Goal: Transaction & Acquisition: Download file/media

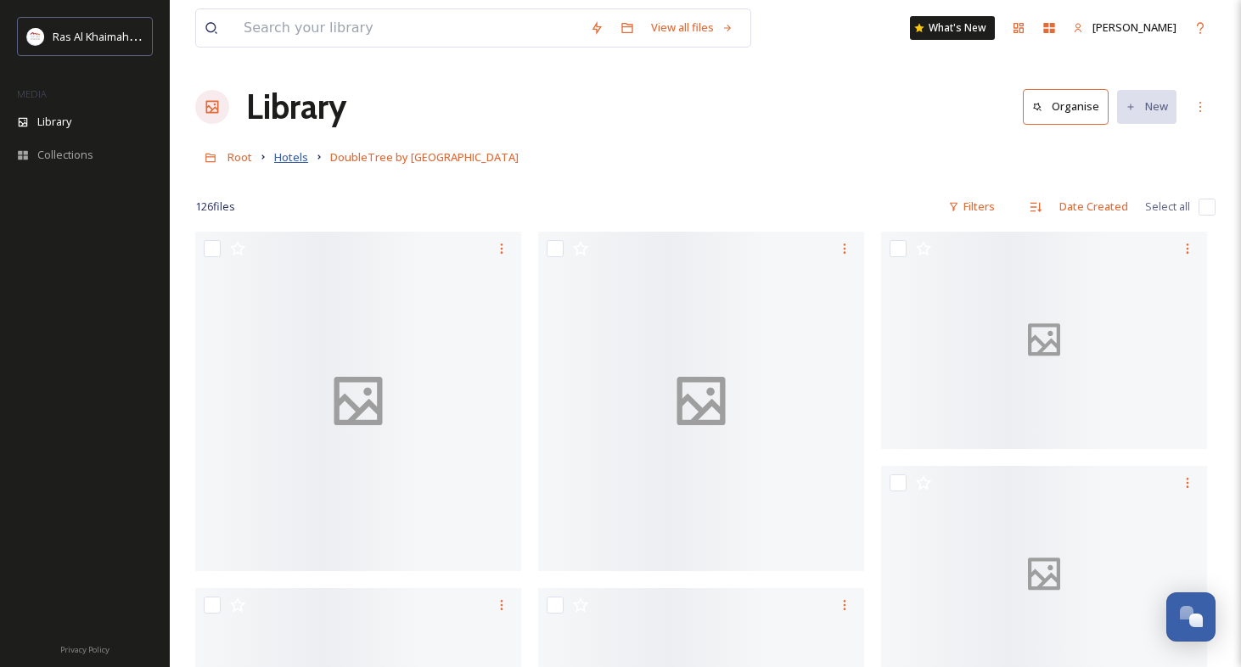
click at [299, 160] on span "Hotels" at bounding box center [291, 156] width 34 height 15
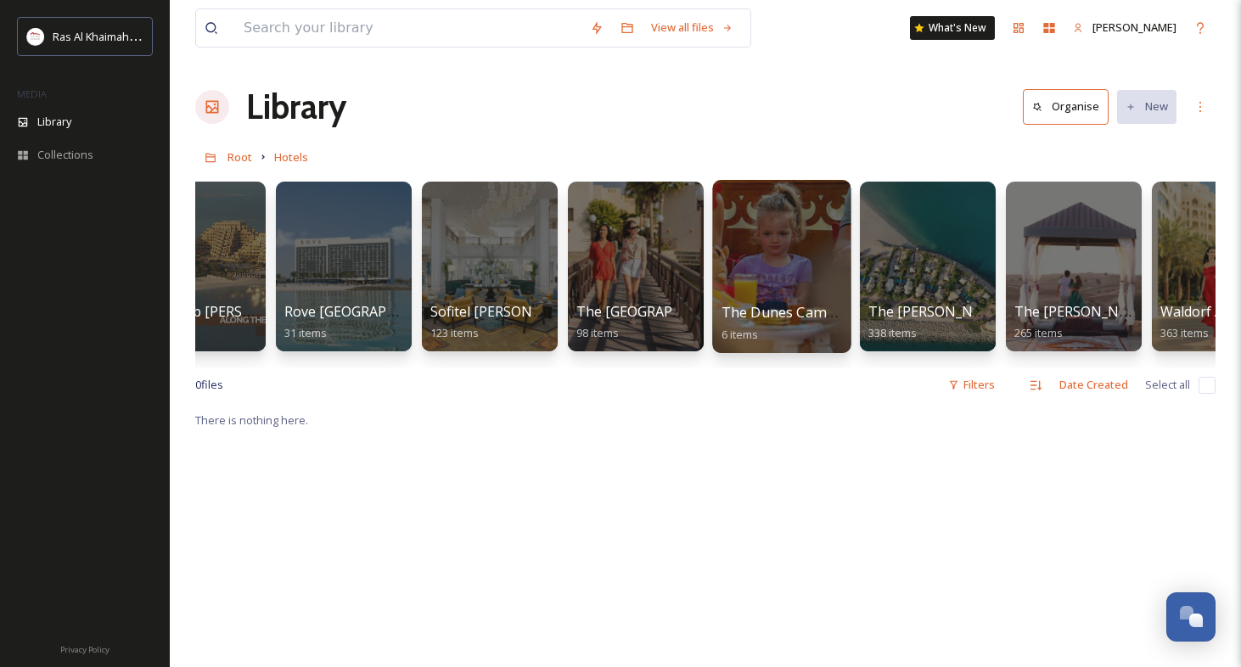
scroll to position [0, 2103]
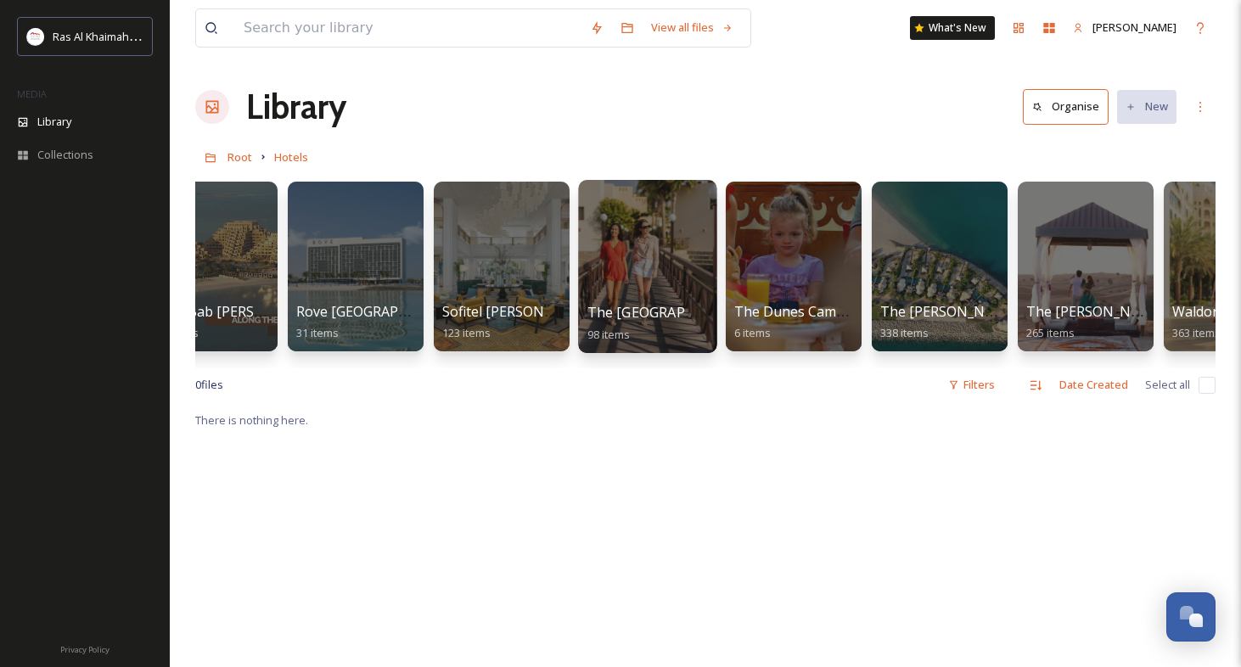
click at [663, 295] on div at bounding box center [647, 266] width 138 height 173
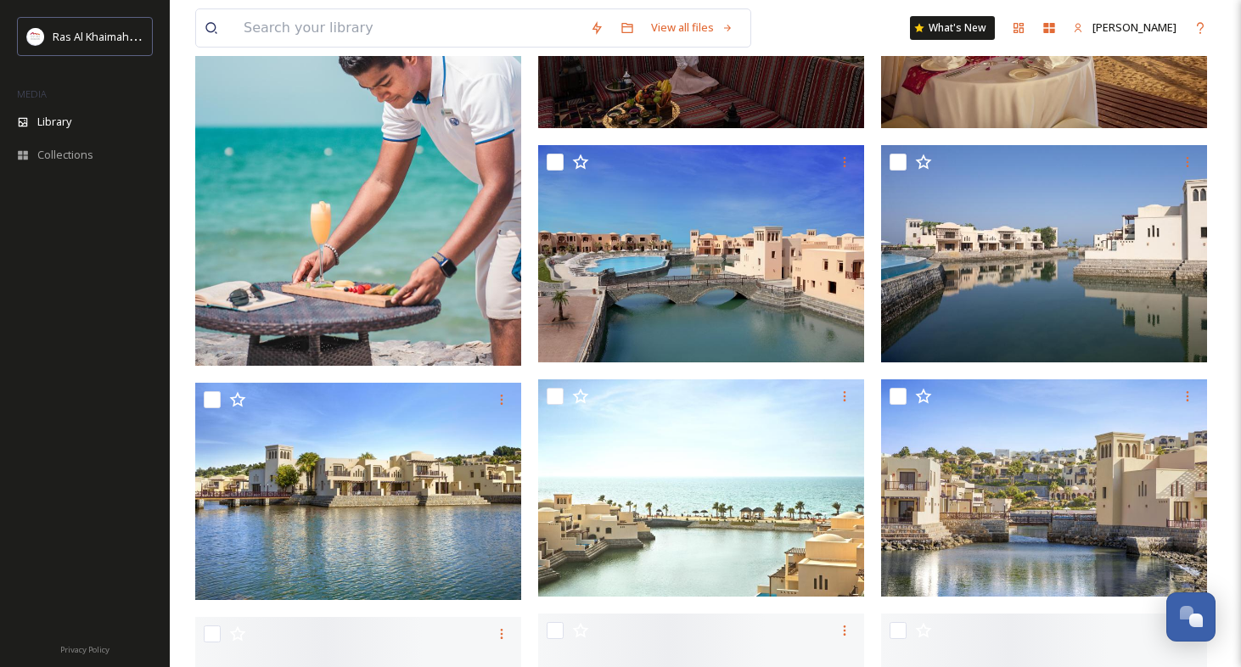
scroll to position [3375, 0]
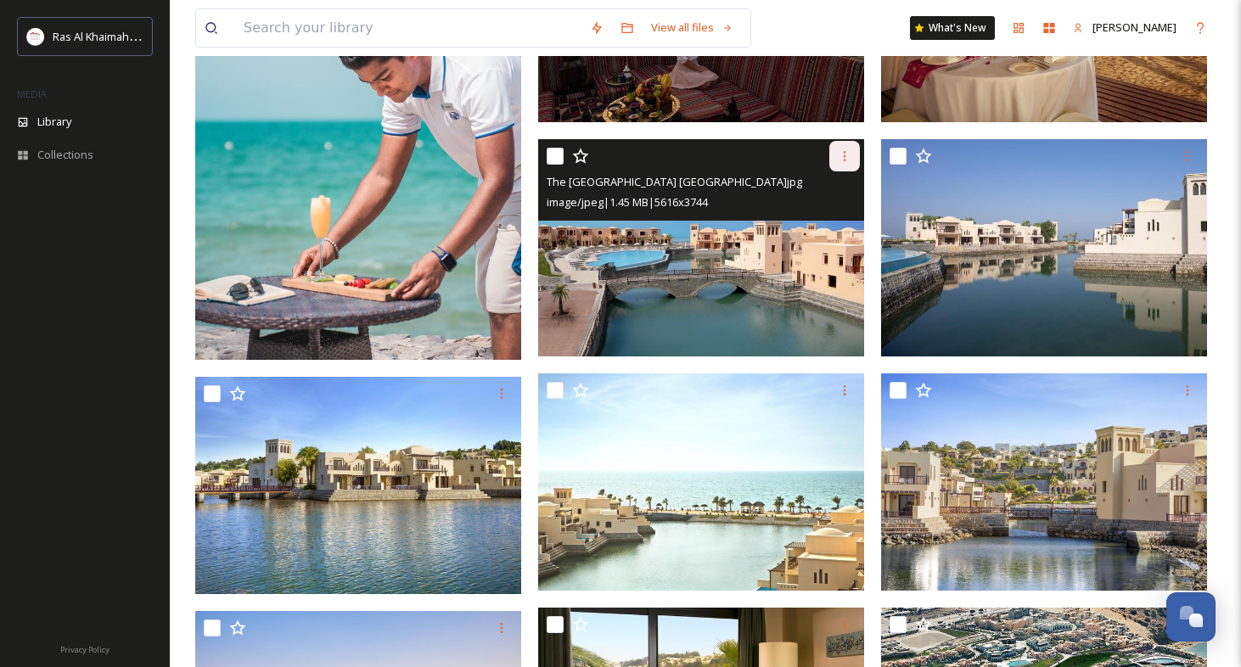
click at [846, 153] on icon at bounding box center [845, 156] width 14 height 14
click at [825, 233] on span "Download" at bounding box center [825, 226] width 52 height 16
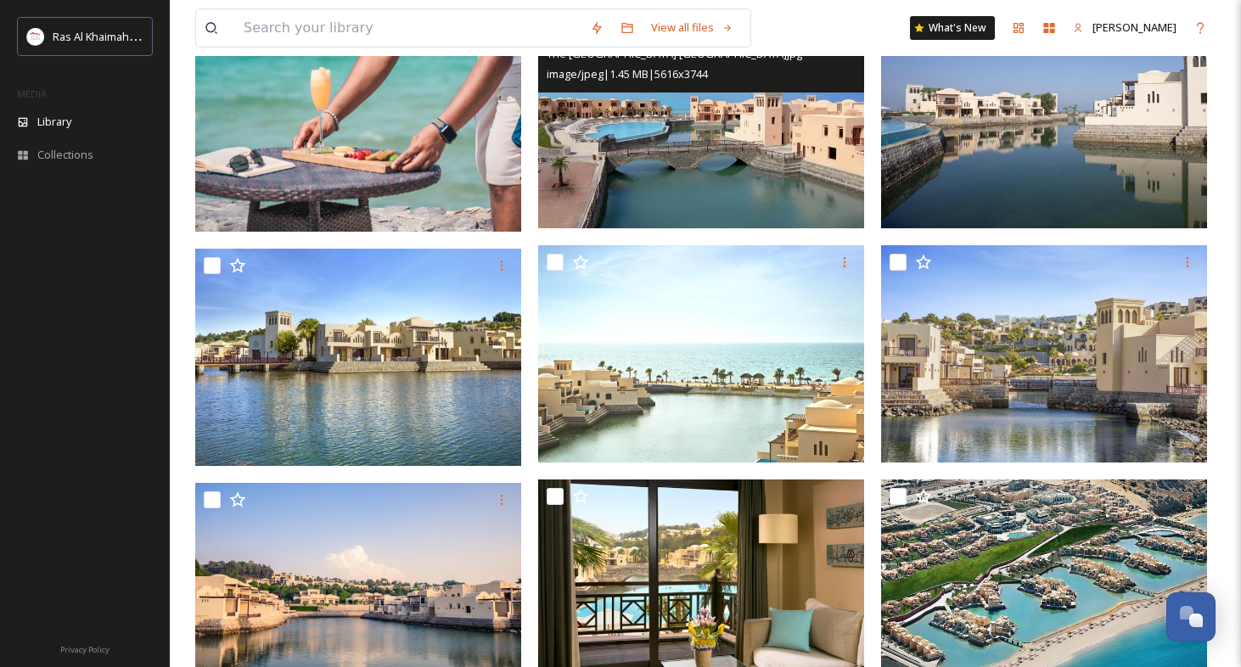
scroll to position [3505, 0]
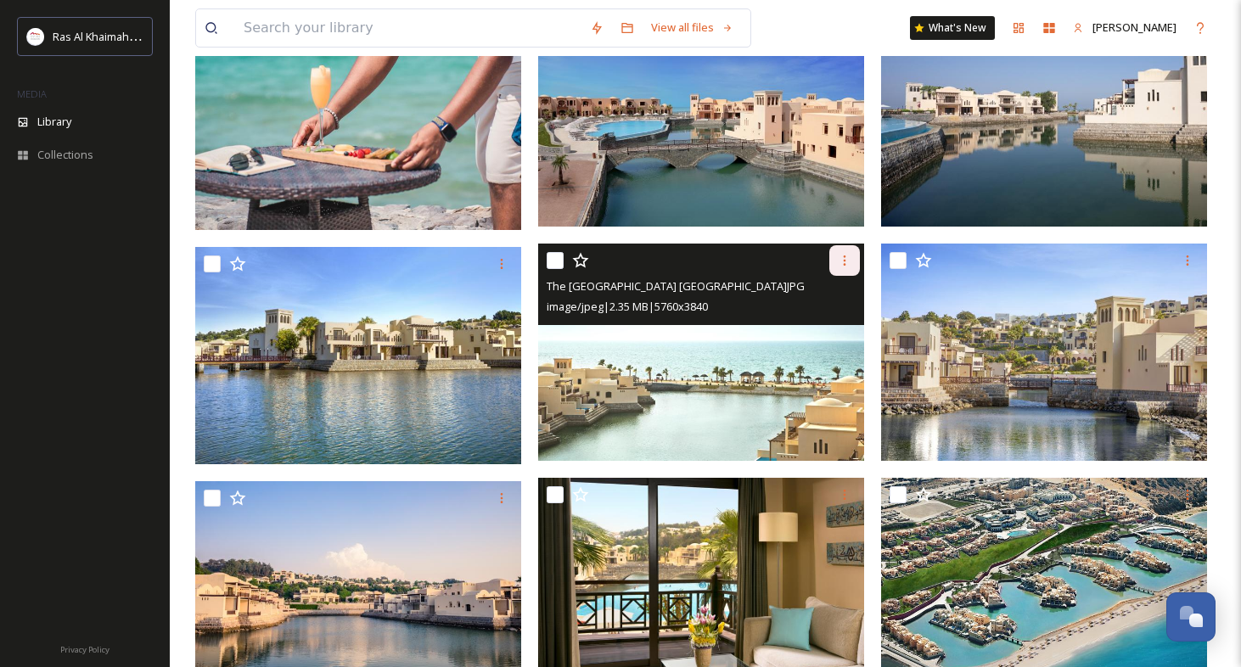
click at [841, 259] on icon at bounding box center [845, 261] width 14 height 14
click at [823, 332] on span "Download" at bounding box center [825, 331] width 52 height 16
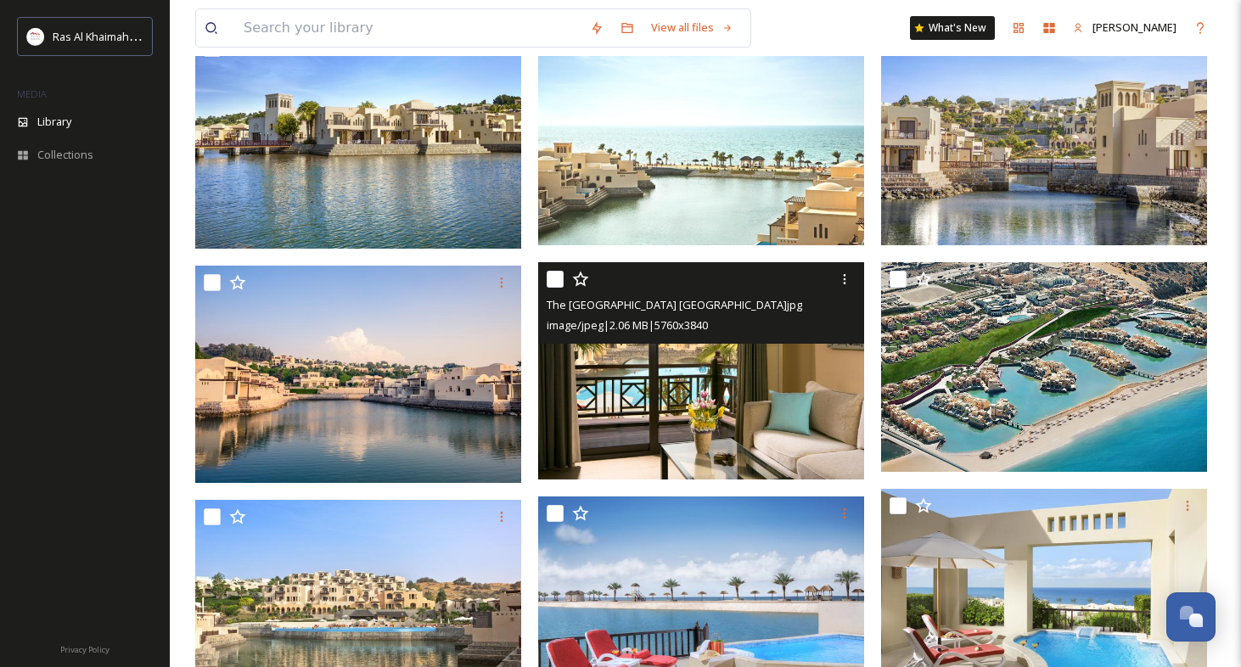
scroll to position [3725, 0]
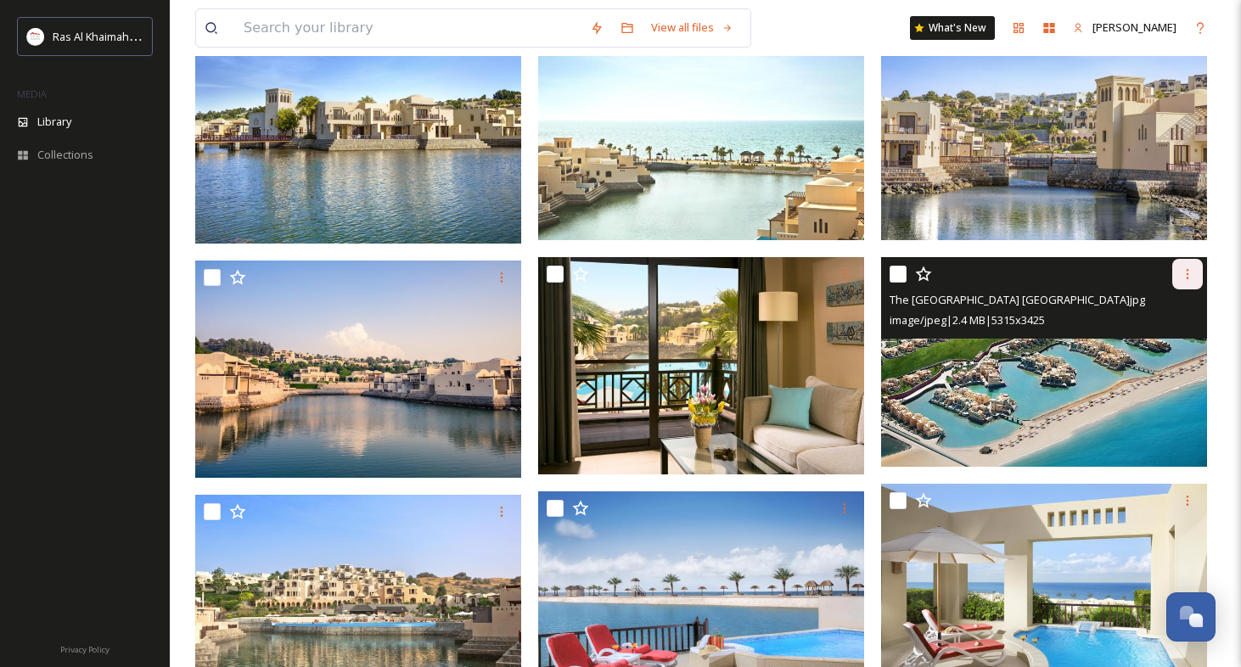
click at [1188, 273] on icon at bounding box center [1188, 274] width 3 height 10
click at [1148, 340] on span "Download" at bounding box center [1168, 344] width 52 height 16
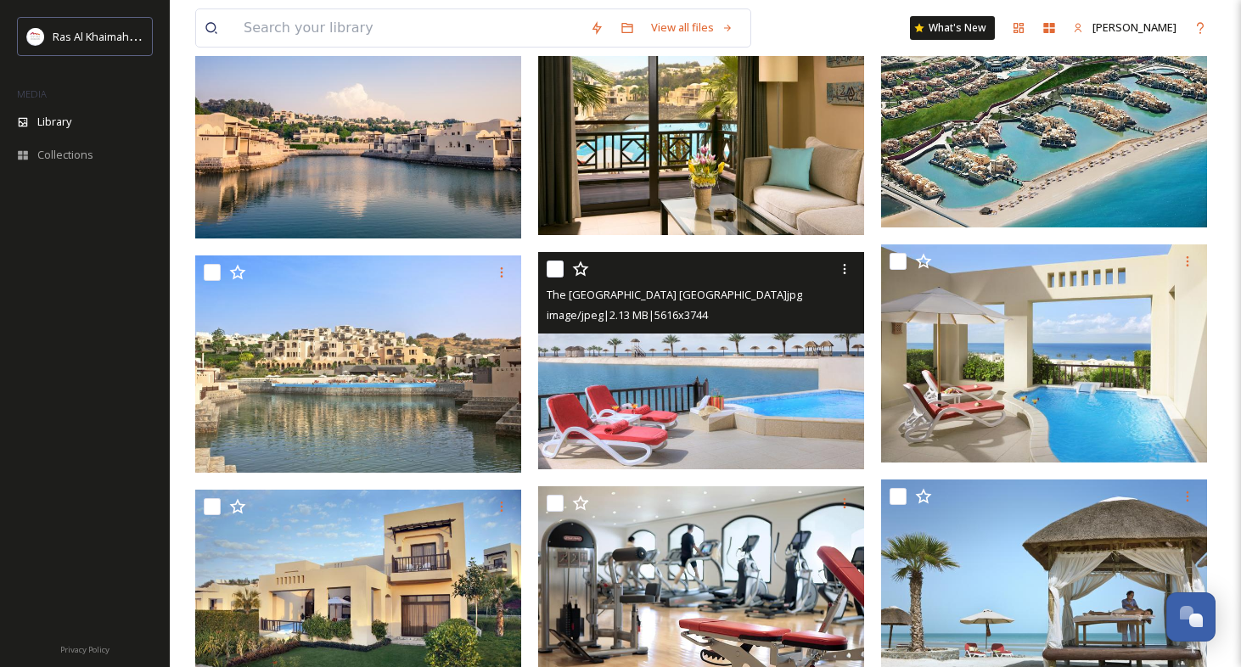
scroll to position [3966, 0]
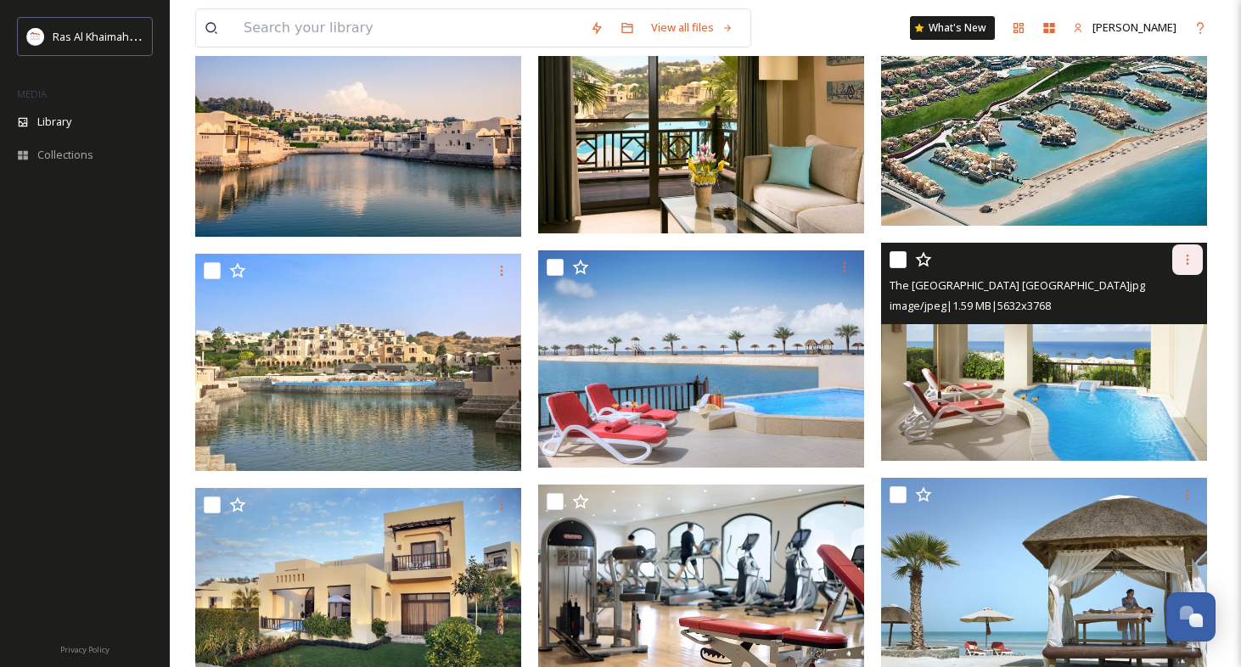
click at [1190, 256] on icon at bounding box center [1188, 260] width 14 height 14
click at [1155, 330] on span "Download" at bounding box center [1168, 330] width 52 height 16
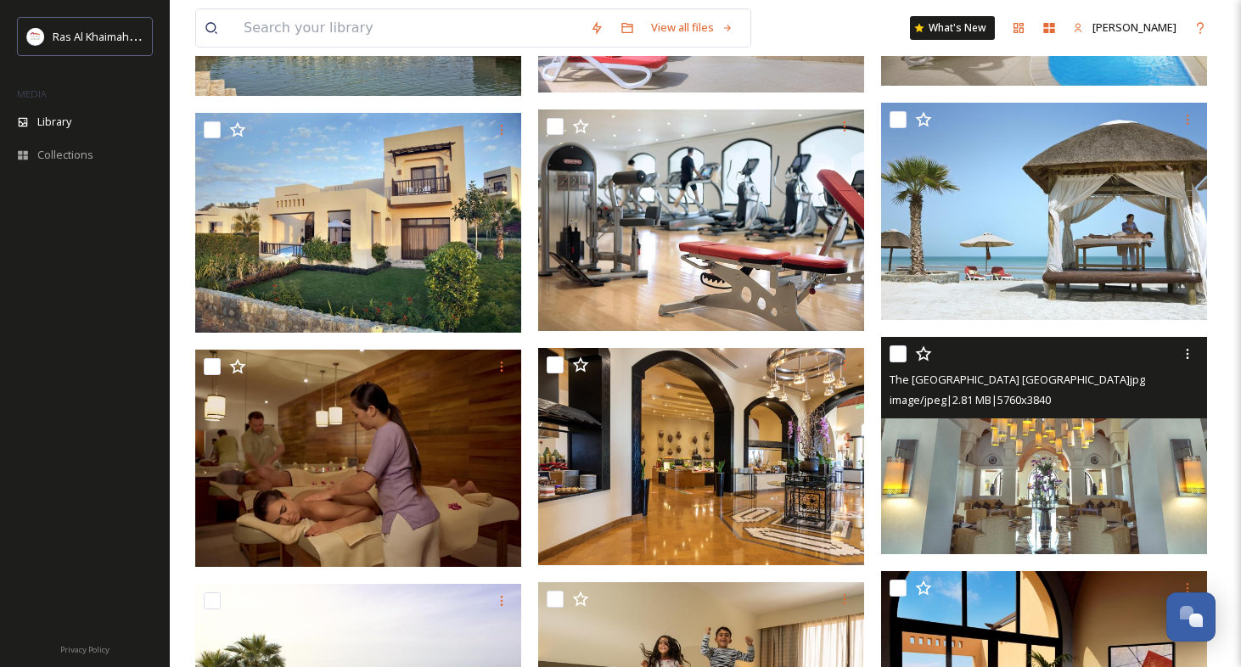
scroll to position [4322, 0]
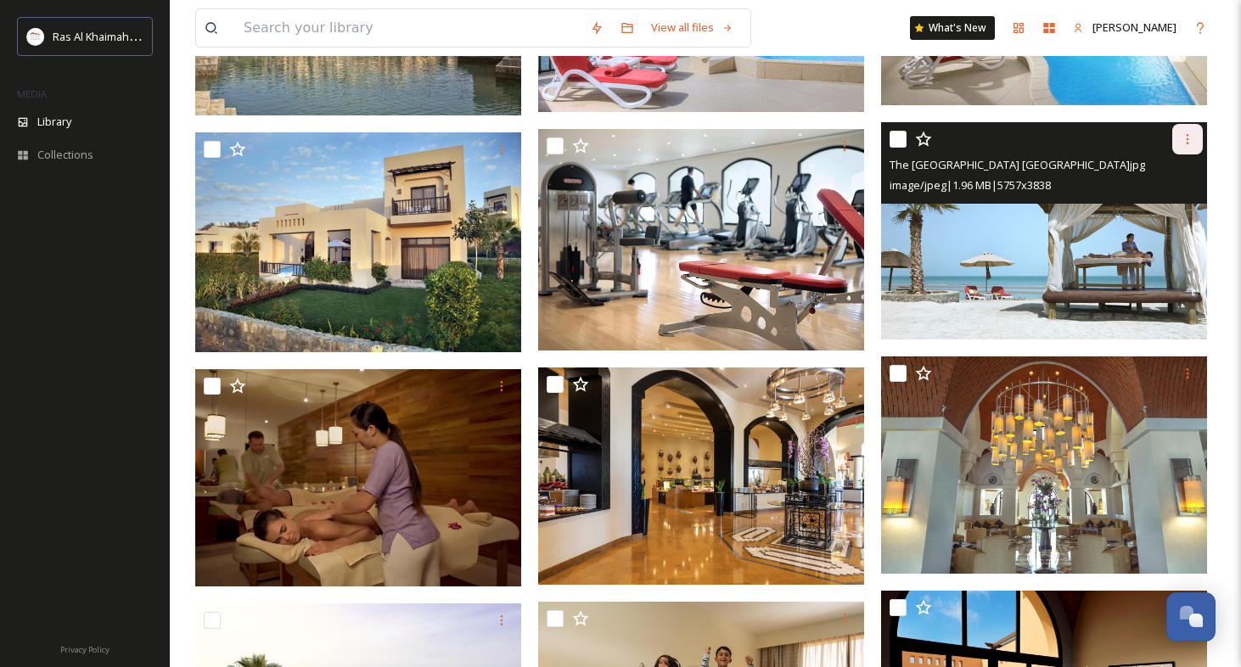
click at [1191, 138] on icon at bounding box center [1188, 139] width 14 height 14
click at [1156, 215] on span "Download" at bounding box center [1168, 209] width 52 height 16
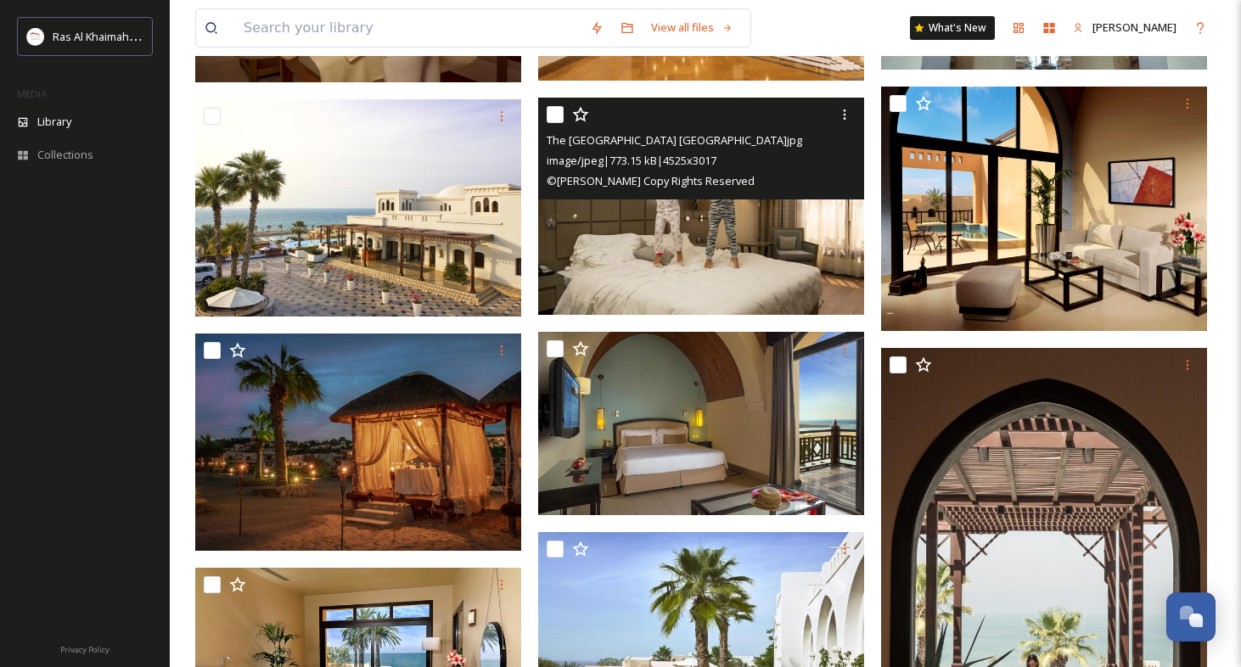
scroll to position [4828, 0]
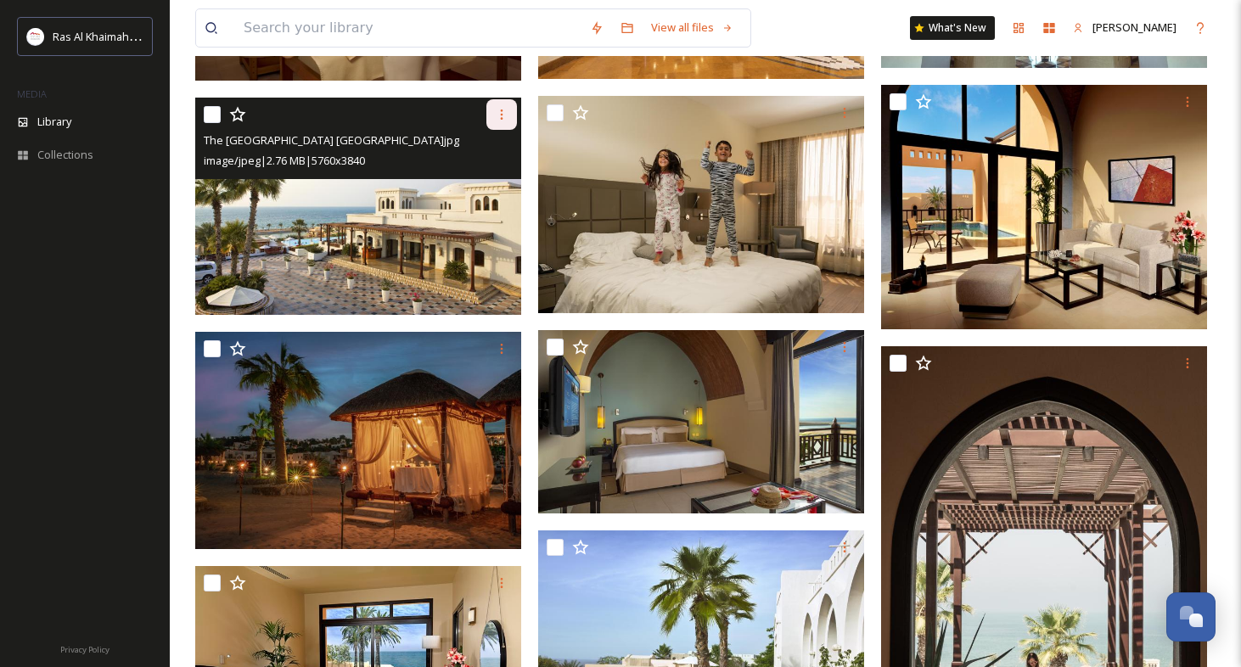
click at [505, 118] on icon at bounding box center [502, 115] width 14 height 14
click at [500, 182] on span "Download" at bounding box center [482, 185] width 52 height 16
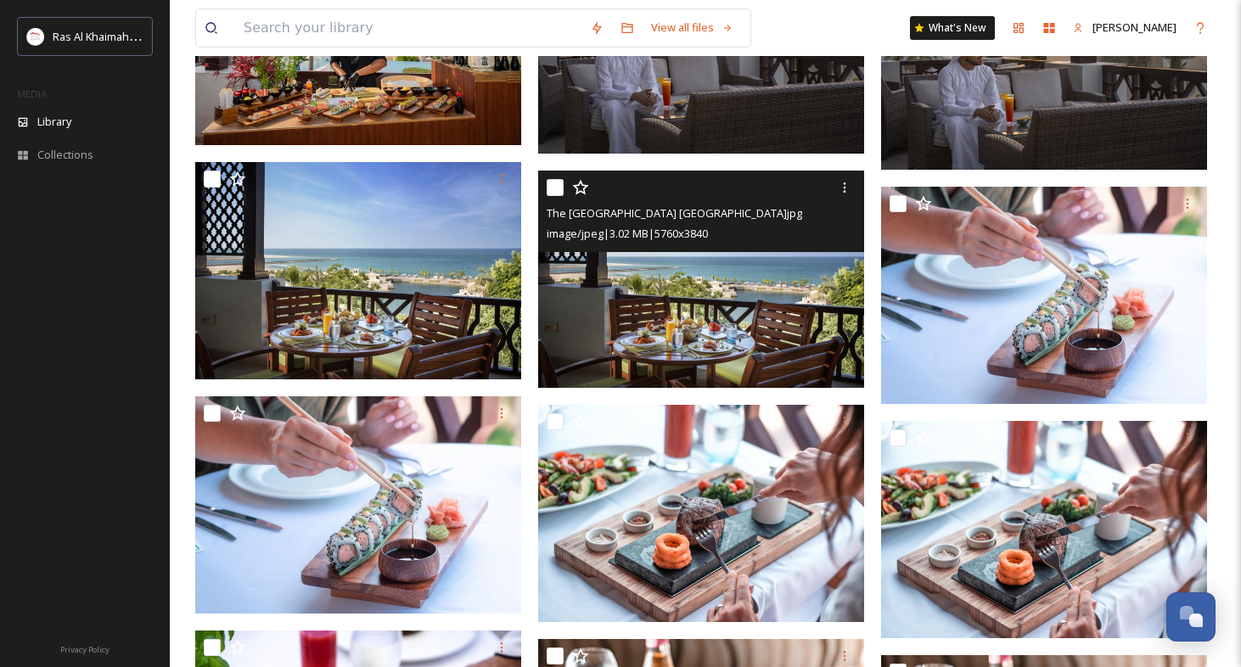
scroll to position [6159, 0]
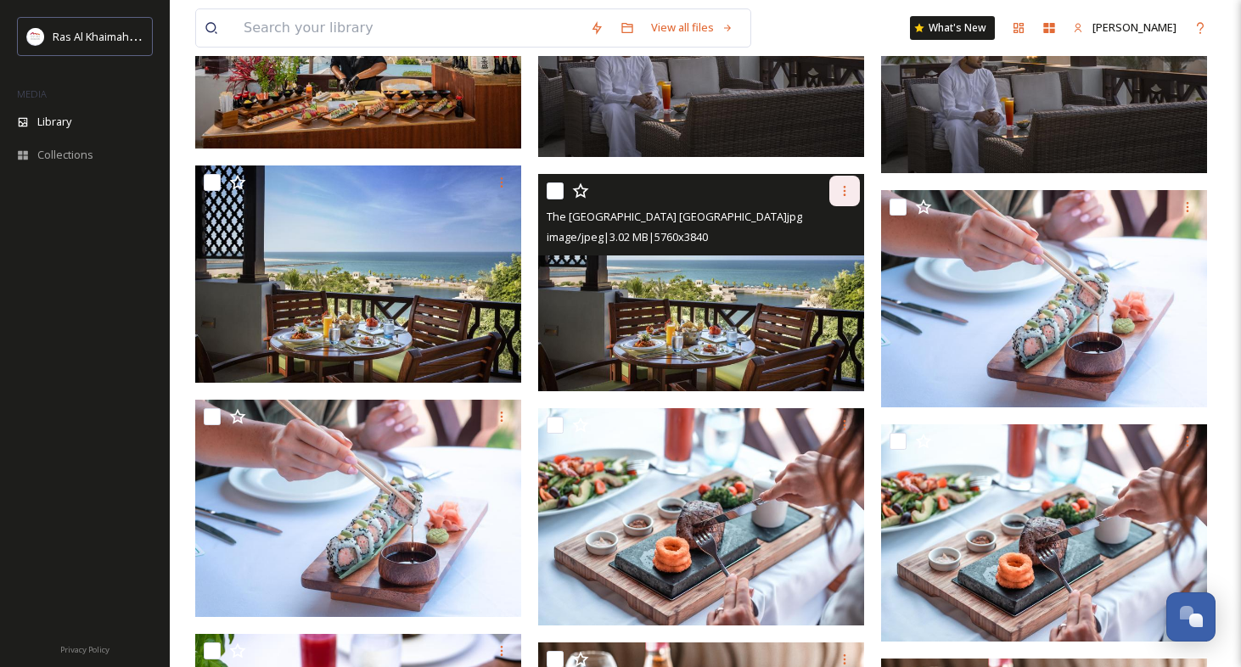
click at [848, 191] on icon at bounding box center [845, 191] width 14 height 14
click at [827, 253] on span "Download" at bounding box center [825, 261] width 52 height 16
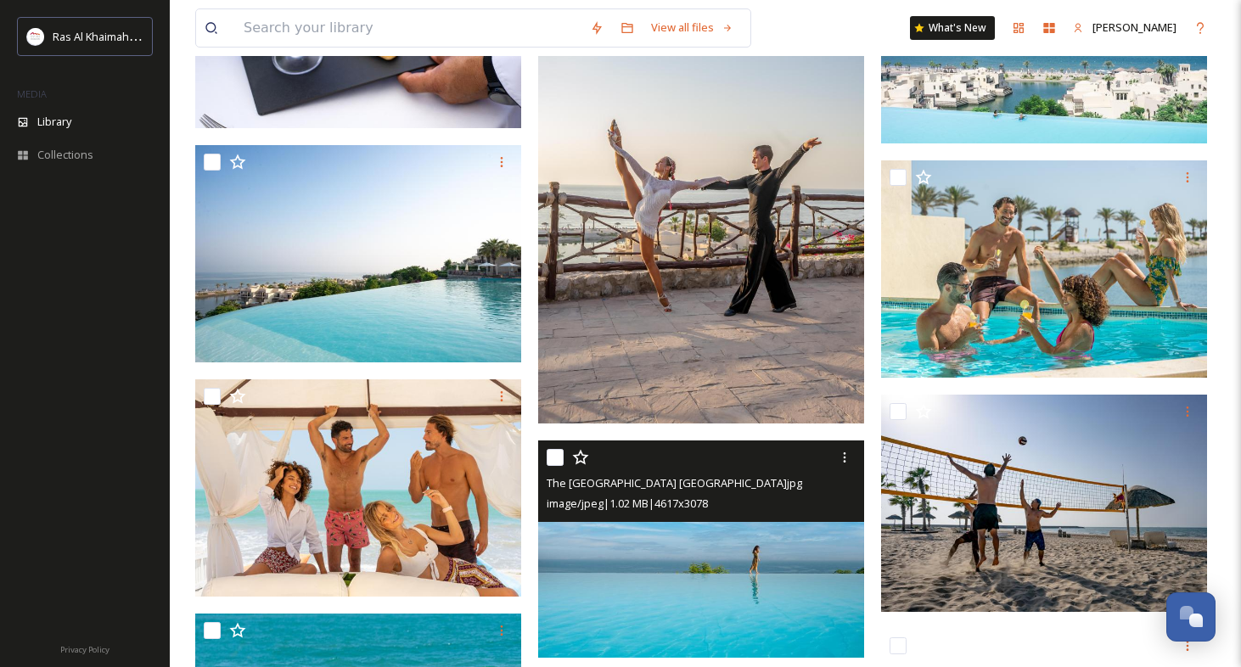
scroll to position [7120, 0]
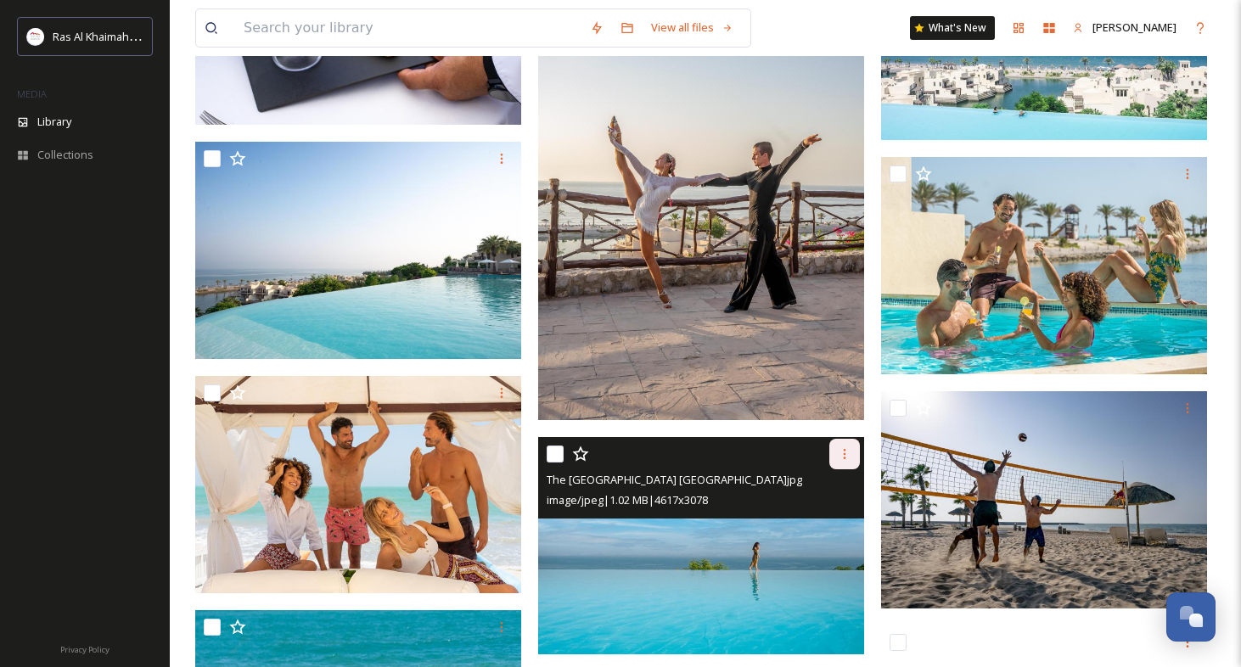
click at [846, 454] on icon at bounding box center [845, 454] width 14 height 14
click at [818, 514] on div "Download" at bounding box center [824, 525] width 69 height 33
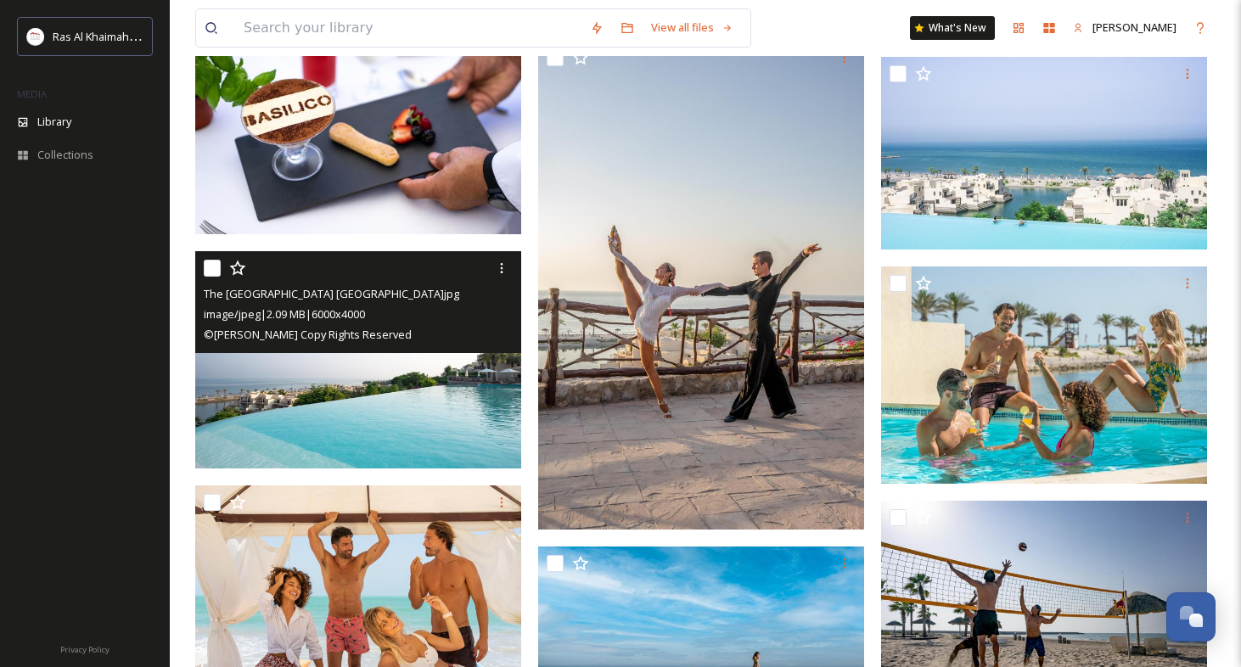
scroll to position [7011, 0]
drag, startPoint x: 497, startPoint y: 267, endPoint x: 495, endPoint y: 284, distance: 18.0
click at [497, 267] on icon at bounding box center [502, 268] width 14 height 14
click at [511, 336] on div "Download" at bounding box center [481, 339] width 69 height 33
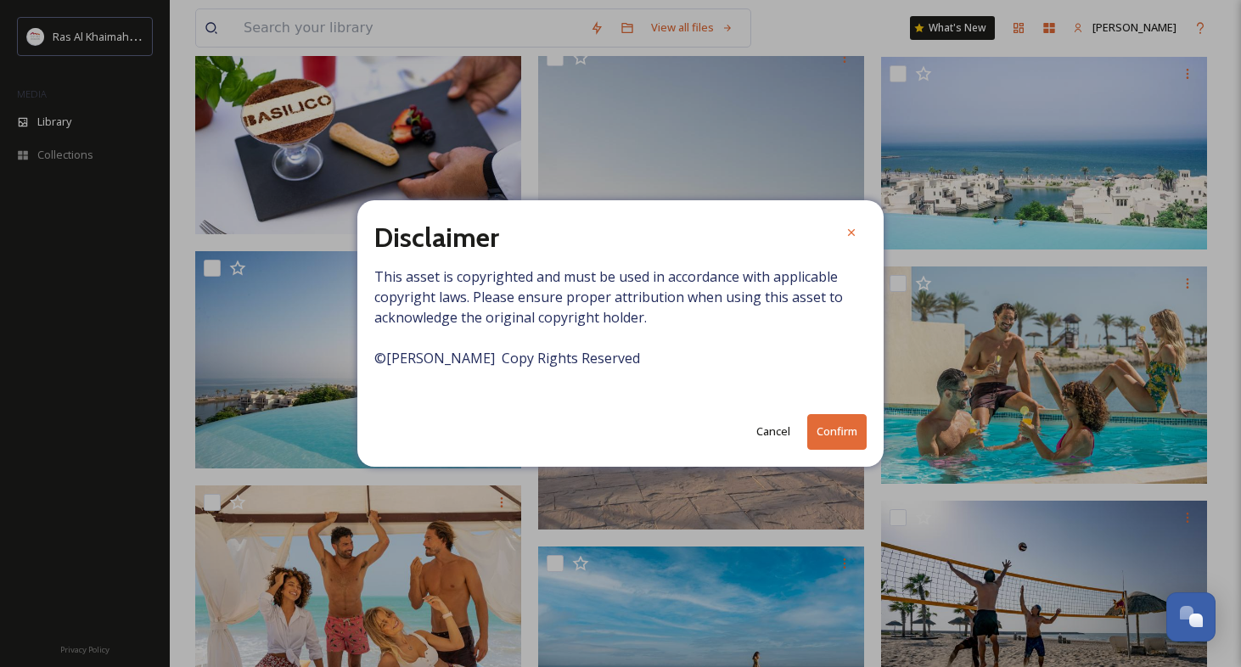
click at [766, 425] on button "Cancel" at bounding box center [773, 431] width 51 height 33
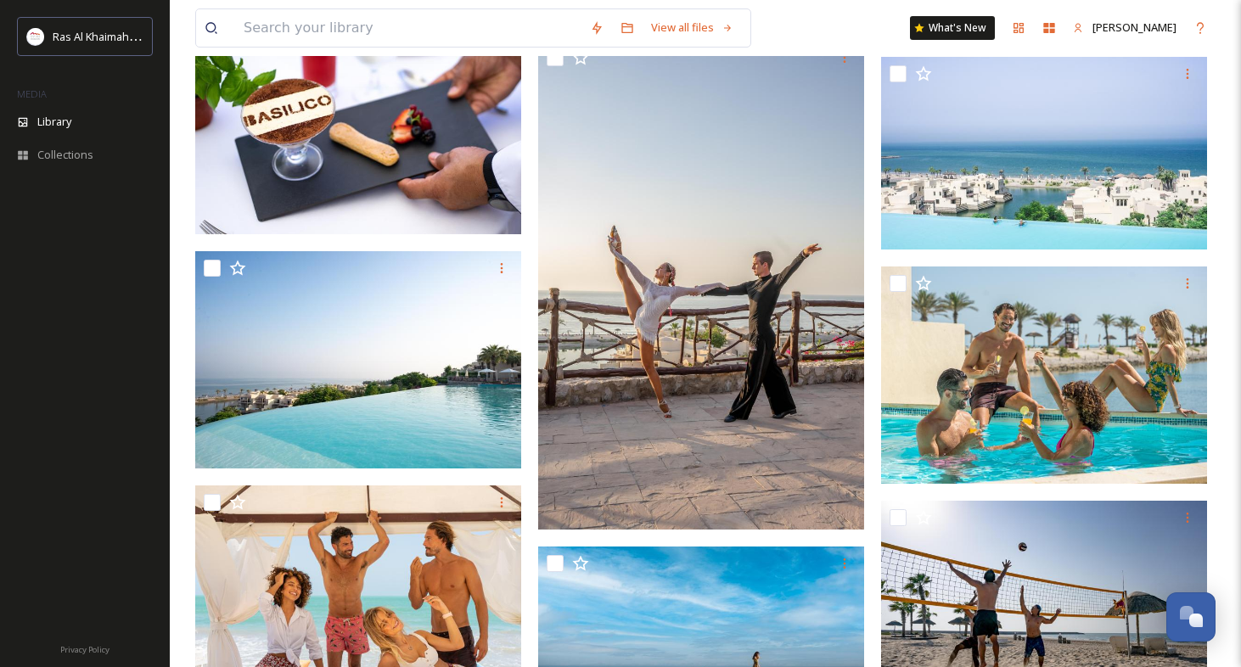
scroll to position [6983, 0]
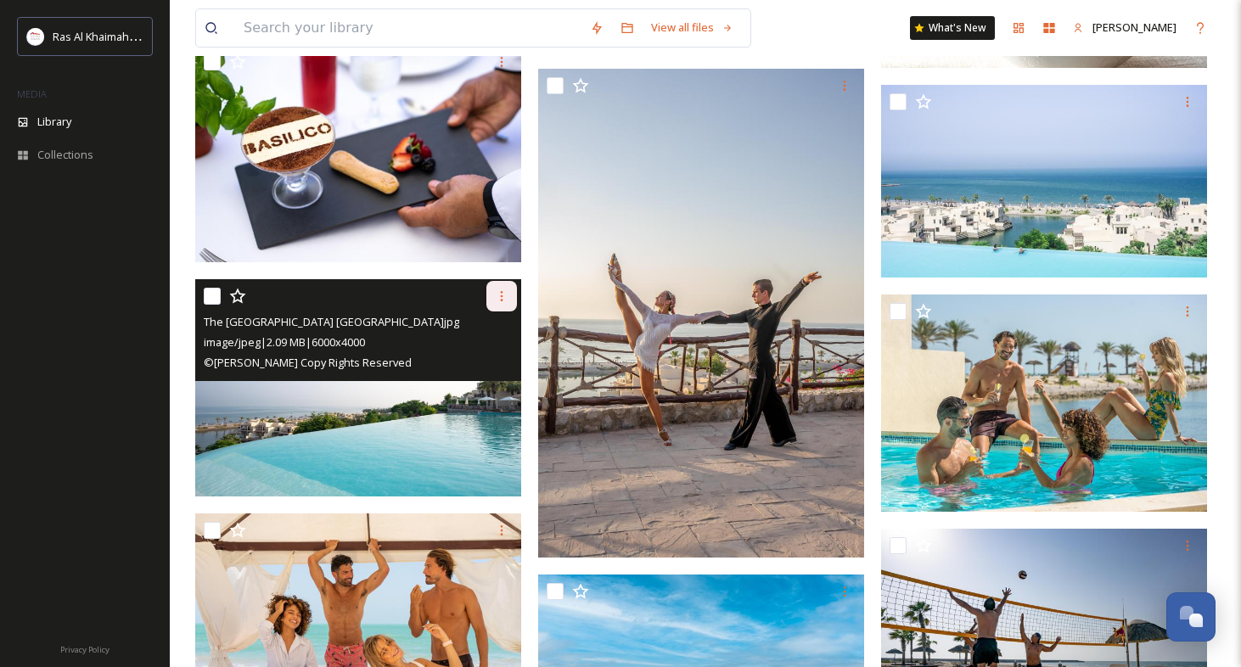
click at [503, 295] on icon at bounding box center [502, 296] width 14 height 14
click at [483, 361] on span "Download" at bounding box center [482, 367] width 52 height 16
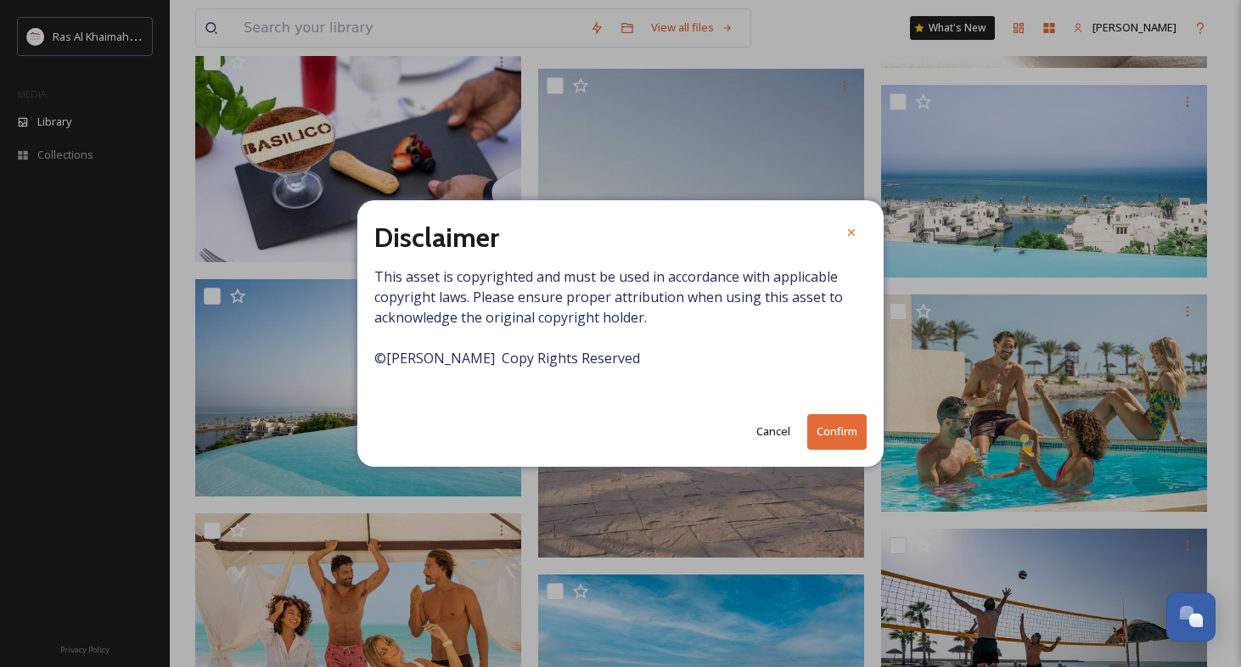
click at [820, 424] on button "Confirm" at bounding box center [836, 431] width 59 height 35
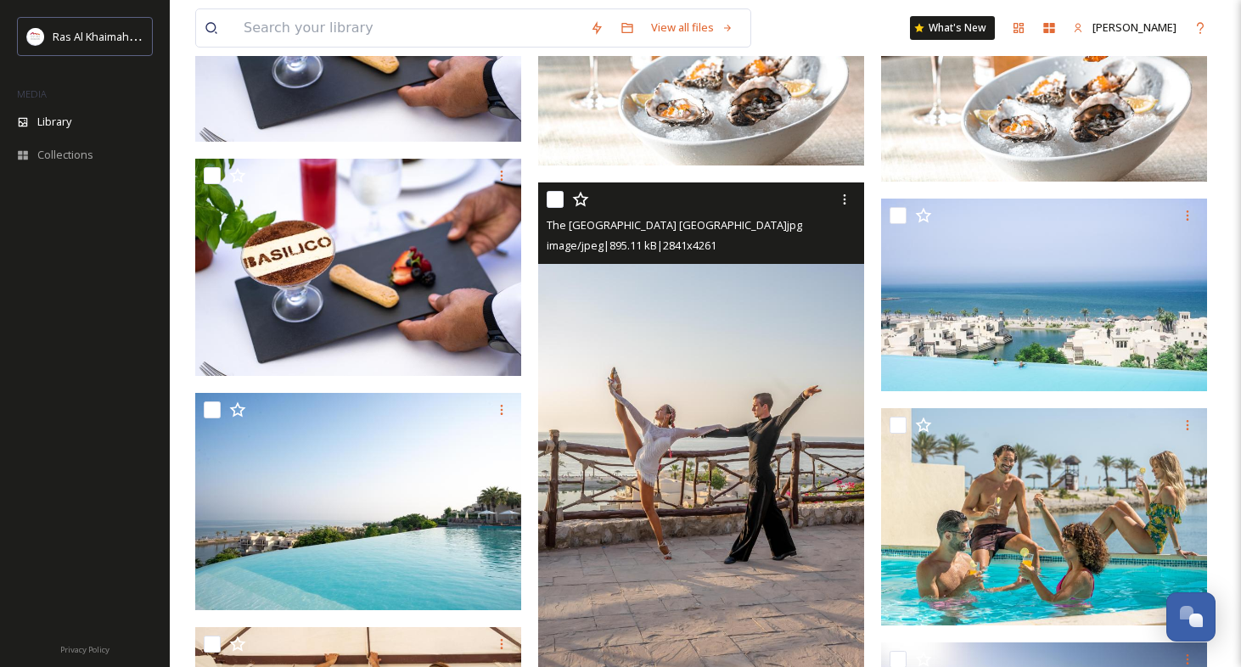
scroll to position [6869, 0]
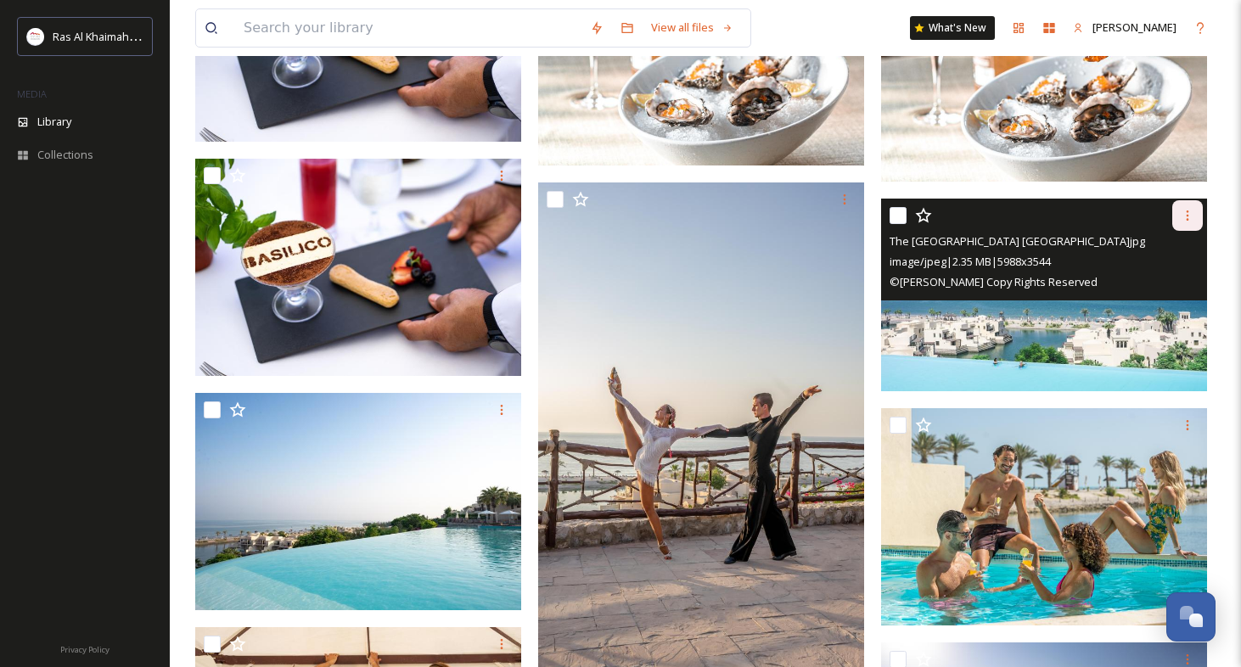
click at [1188, 216] on icon at bounding box center [1188, 216] width 3 height 10
click at [1178, 281] on span "Download" at bounding box center [1168, 286] width 52 height 16
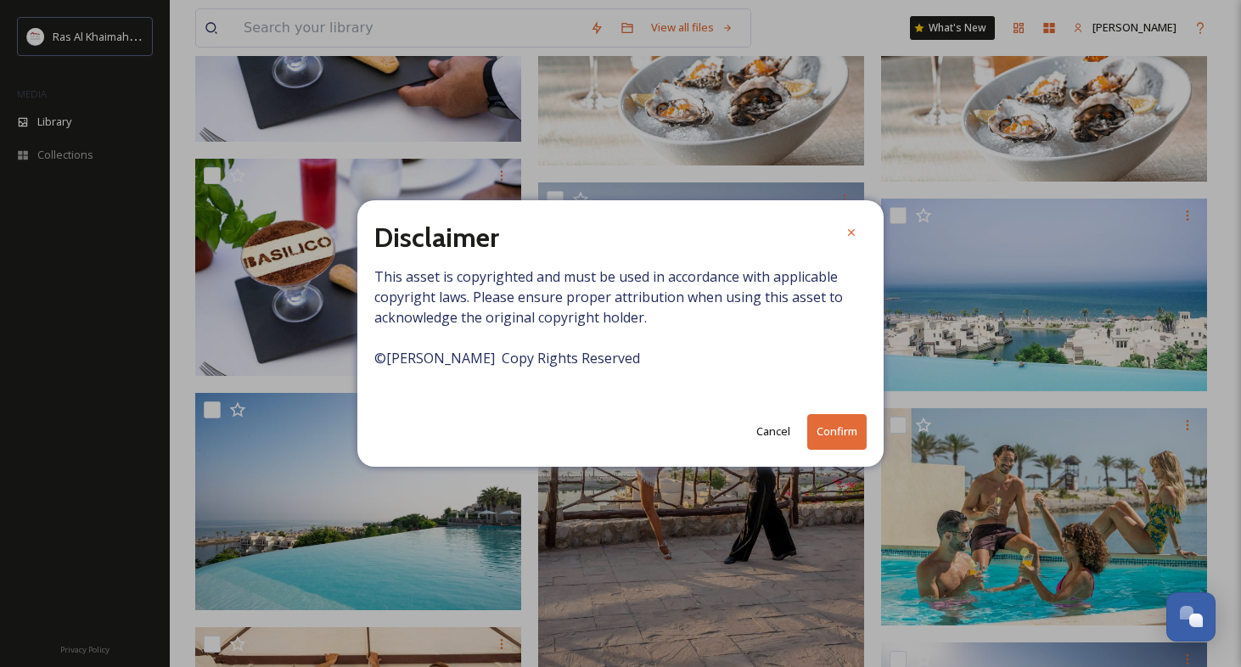
click at [842, 448] on div "Disclaimer This asset is copyrighted and must be used in accordance with applic…" at bounding box center [620, 333] width 526 height 266
click at [844, 441] on button "Confirm" at bounding box center [836, 431] width 59 height 35
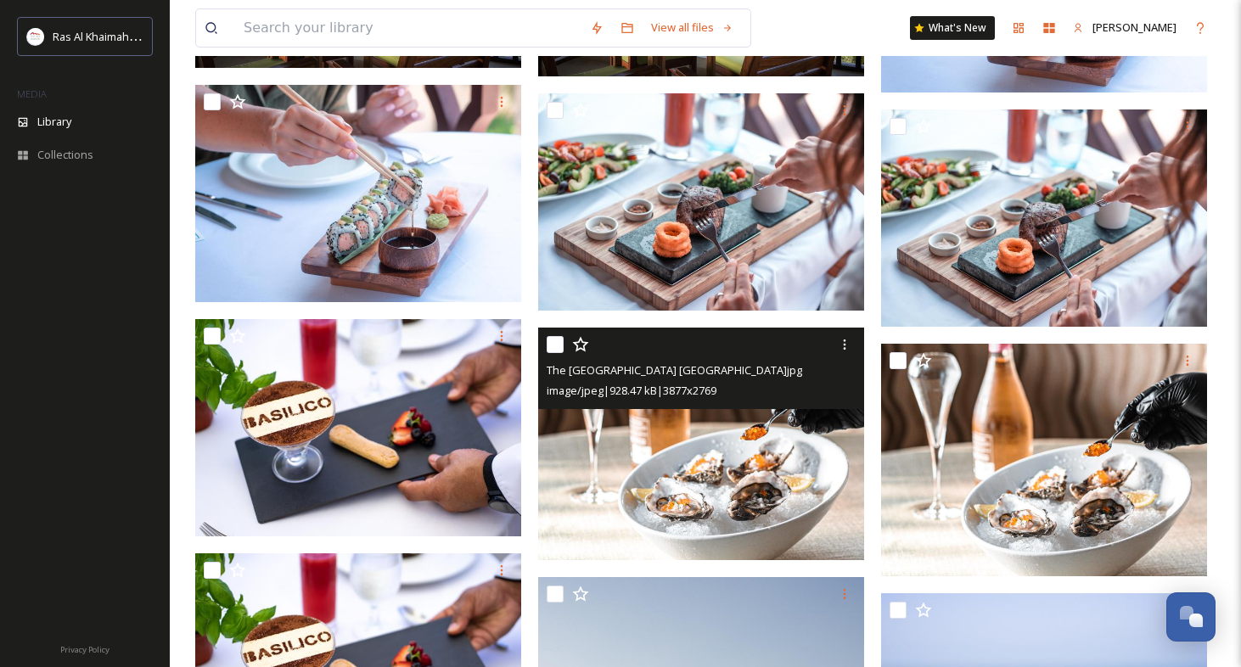
scroll to position [6467, 0]
